Goal: Obtain resource: Download file/media

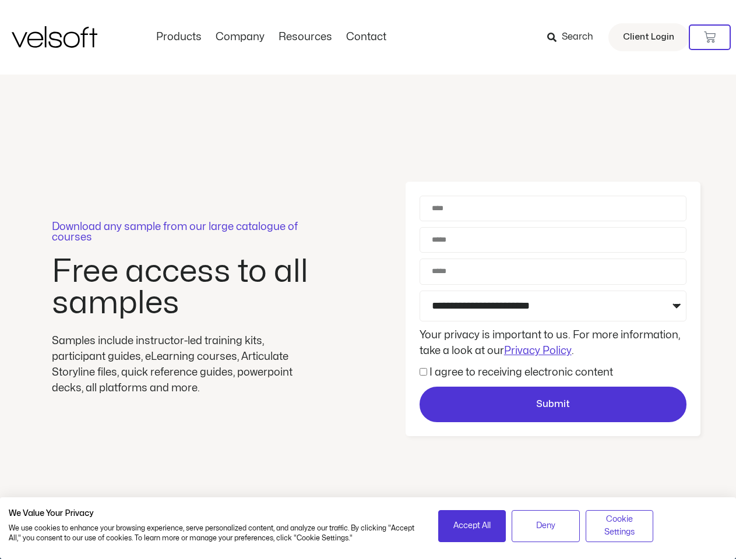
click at [368, 280] on div "Download any sample from our large catalogue of courses Free access to all samp…" at bounding box center [368, 310] width 736 height 470
click at [710, 37] on icon at bounding box center [710, 37] width 12 height 12
click at [472, 526] on span "Accept All" at bounding box center [471, 526] width 37 height 13
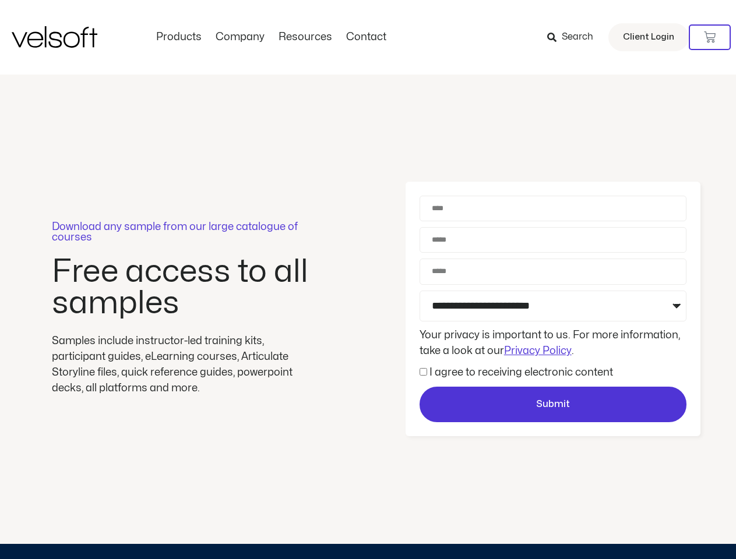
click at [545, 526] on div "Download any sample from our large catalogue of courses Free access to all samp…" at bounding box center [368, 310] width 736 height 470
click at [619, 526] on div "Download any sample from our large catalogue of courses Free access to all samp…" at bounding box center [368, 310] width 736 height 470
